Goal: Find specific page/section: Find specific page/section

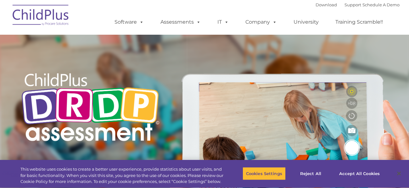
type input ""
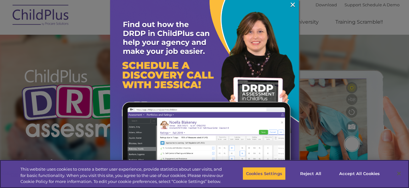
scroll to position [36, 0]
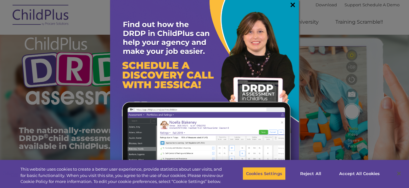
click at [292, 7] on link "×" at bounding box center [292, 5] width 7 height 6
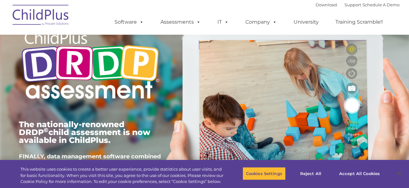
scroll to position [0, 0]
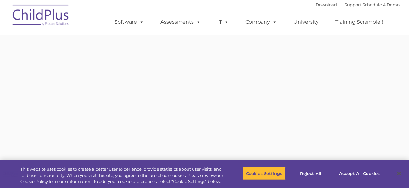
type input ""
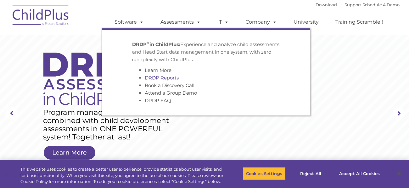
click at [166, 78] on link "DRDP Reports" at bounding box center [162, 78] width 34 height 6
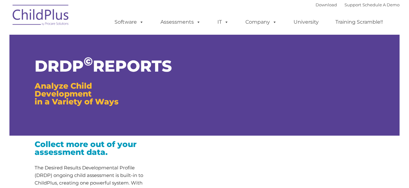
type input ""
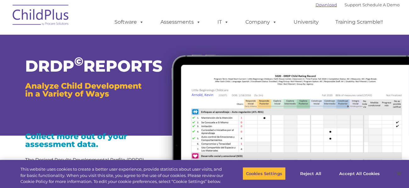
click at [320, 5] on link "Download" at bounding box center [326, 4] width 21 height 5
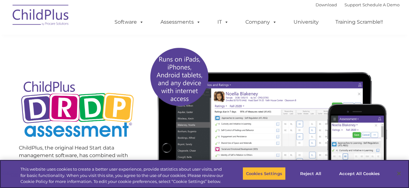
scroll to position [74, 0]
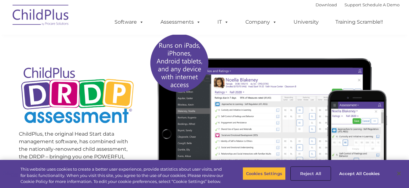
click at [313, 173] on button "Reject All" at bounding box center [310, 173] width 39 height 13
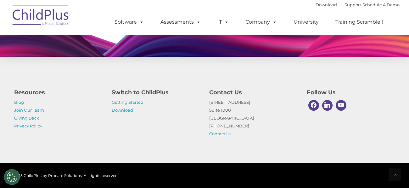
scroll to position [642, 0]
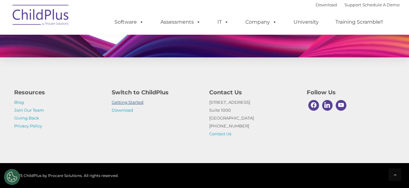
click at [137, 103] on link "Getting Started" at bounding box center [128, 101] width 32 height 5
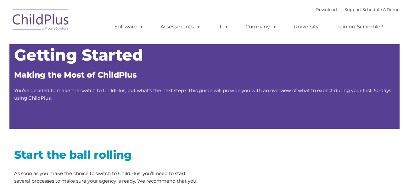
type input ""
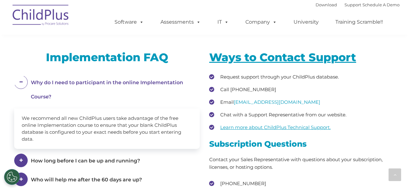
scroll to position [830, 0]
